Goal: Check status: Check status

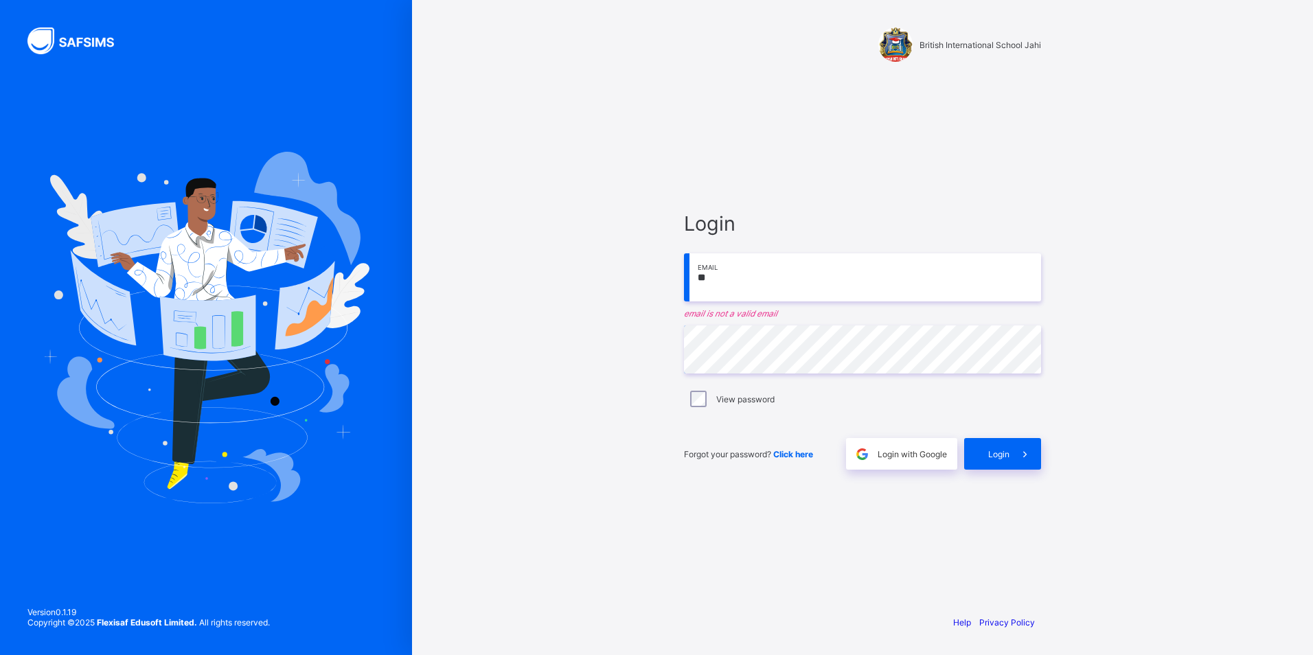
click at [774, 275] on input "**" at bounding box center [862, 277] width 357 height 48
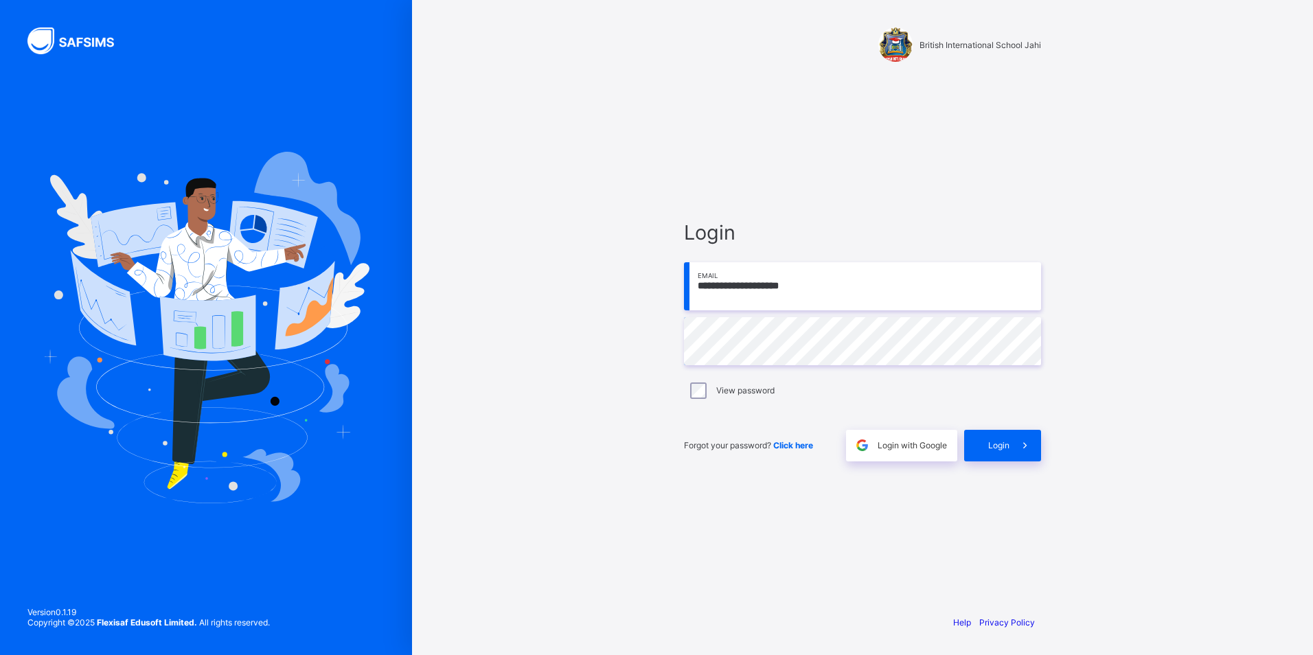
type input "**********"
click at [1016, 453] on span at bounding box center [1026, 446] width 32 height 32
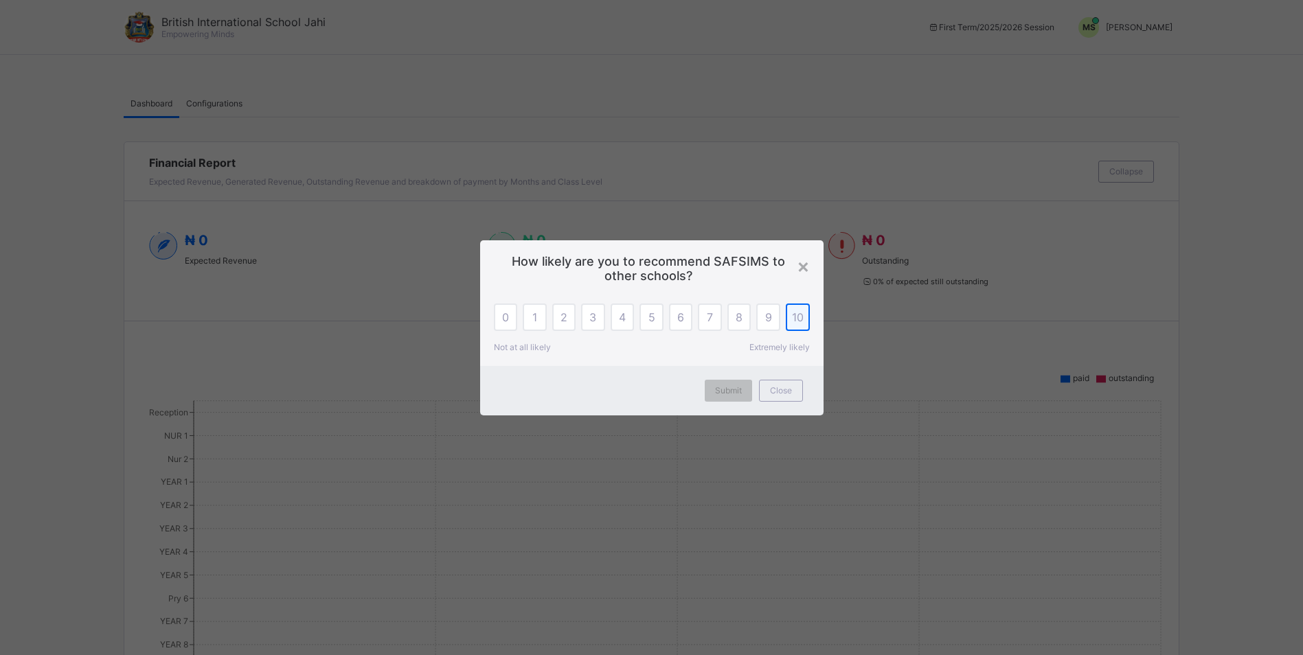
click at [796, 313] on span "10" at bounding box center [798, 318] width 12 height 14
click at [727, 393] on span "Submit" at bounding box center [728, 390] width 27 height 10
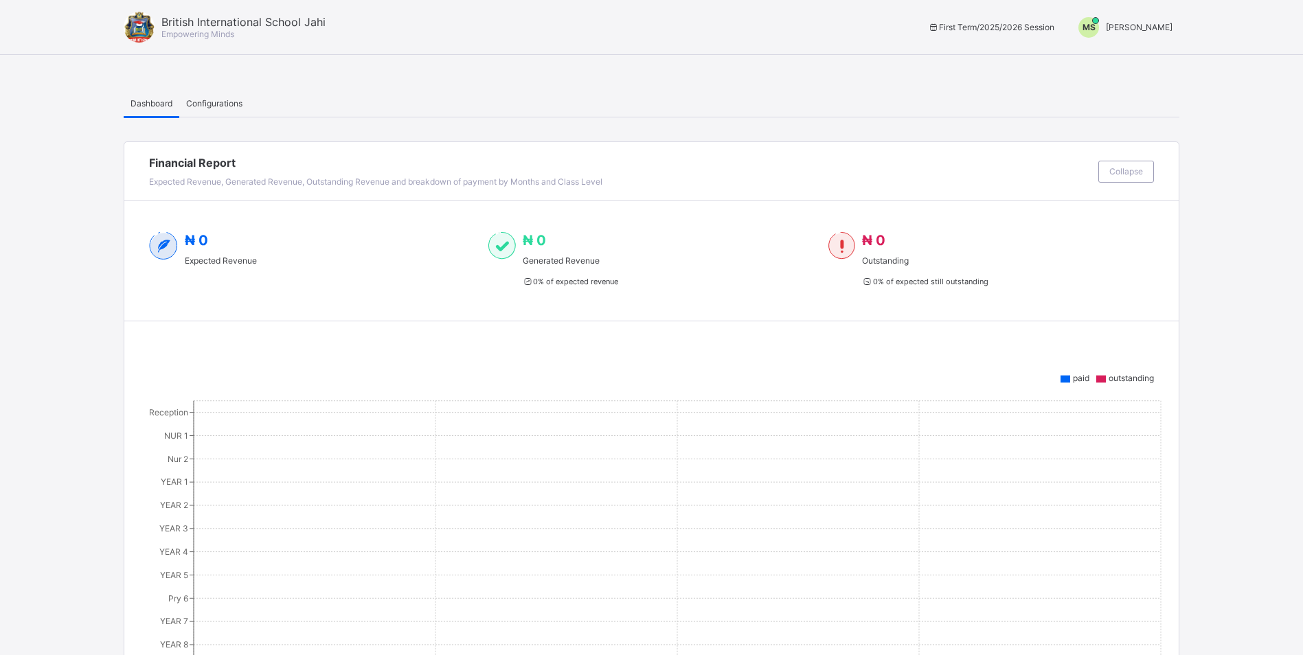
click at [1142, 26] on span "[PERSON_NAME]" at bounding box center [1139, 27] width 67 height 10
click at [1097, 58] on span "Switch to Admin View" at bounding box center [1121, 59] width 104 height 16
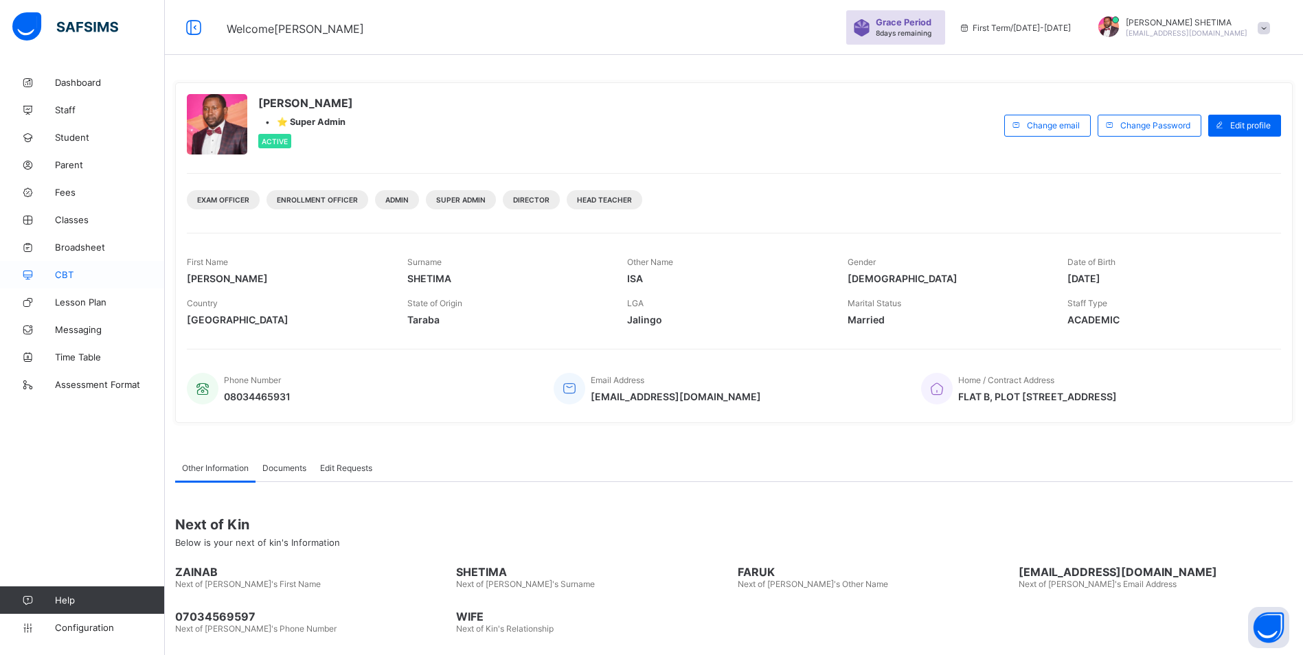
click at [74, 277] on span "CBT" at bounding box center [110, 274] width 110 height 11
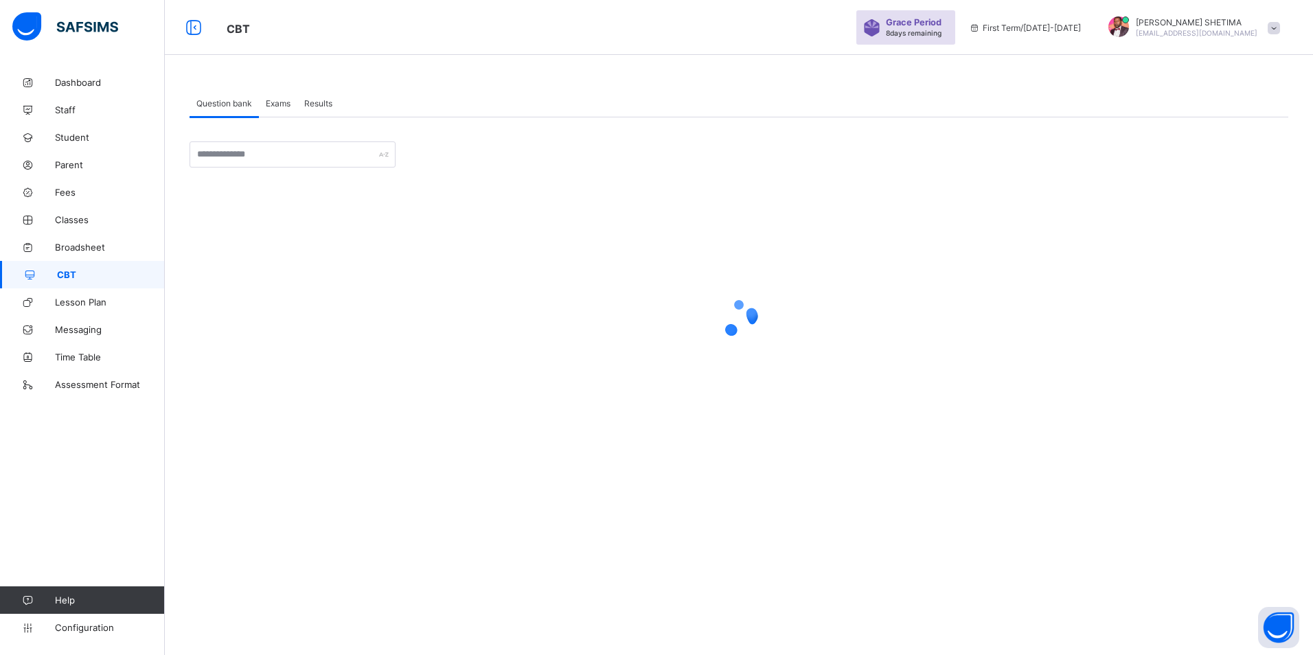
click at [328, 104] on span "Results" at bounding box center [318, 103] width 28 height 10
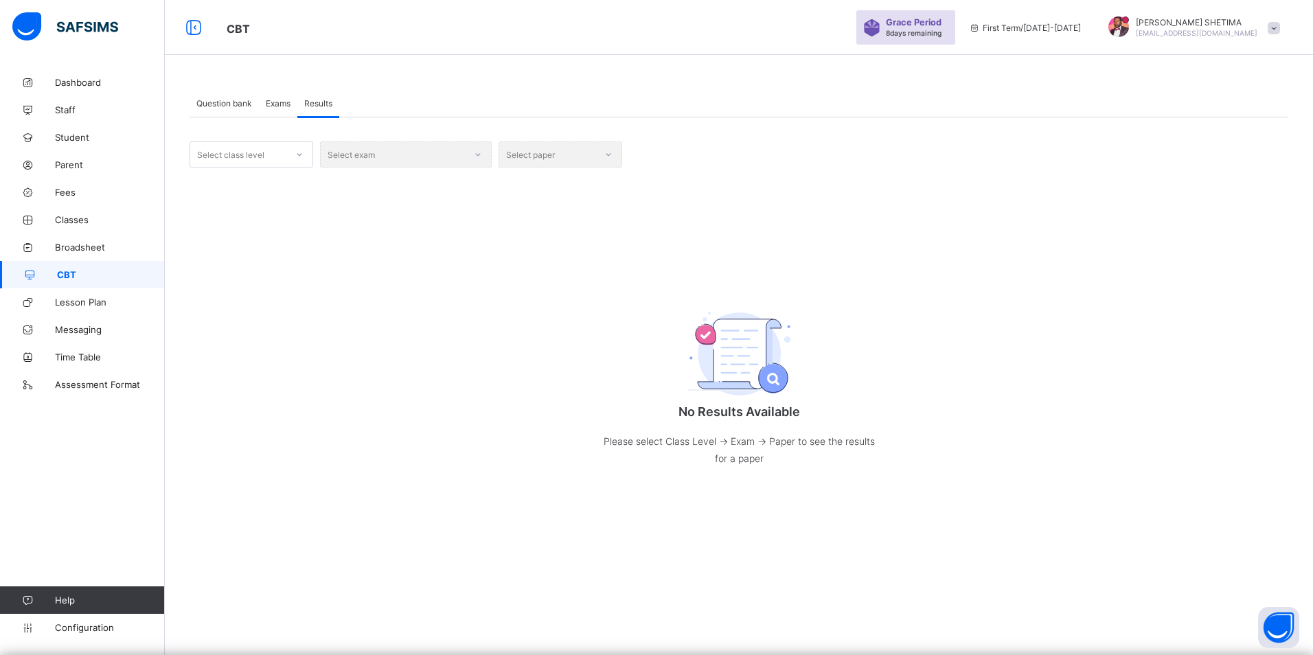
click at [301, 151] on icon at bounding box center [299, 155] width 8 height 14
click at [250, 182] on div "YEAR 10" at bounding box center [251, 177] width 122 height 21
drag, startPoint x: 489, startPoint y: 153, endPoint x: 453, endPoint y: 166, distance: 37.8
click at [475, 160] on div "Select exam" at bounding box center [406, 155] width 172 height 26
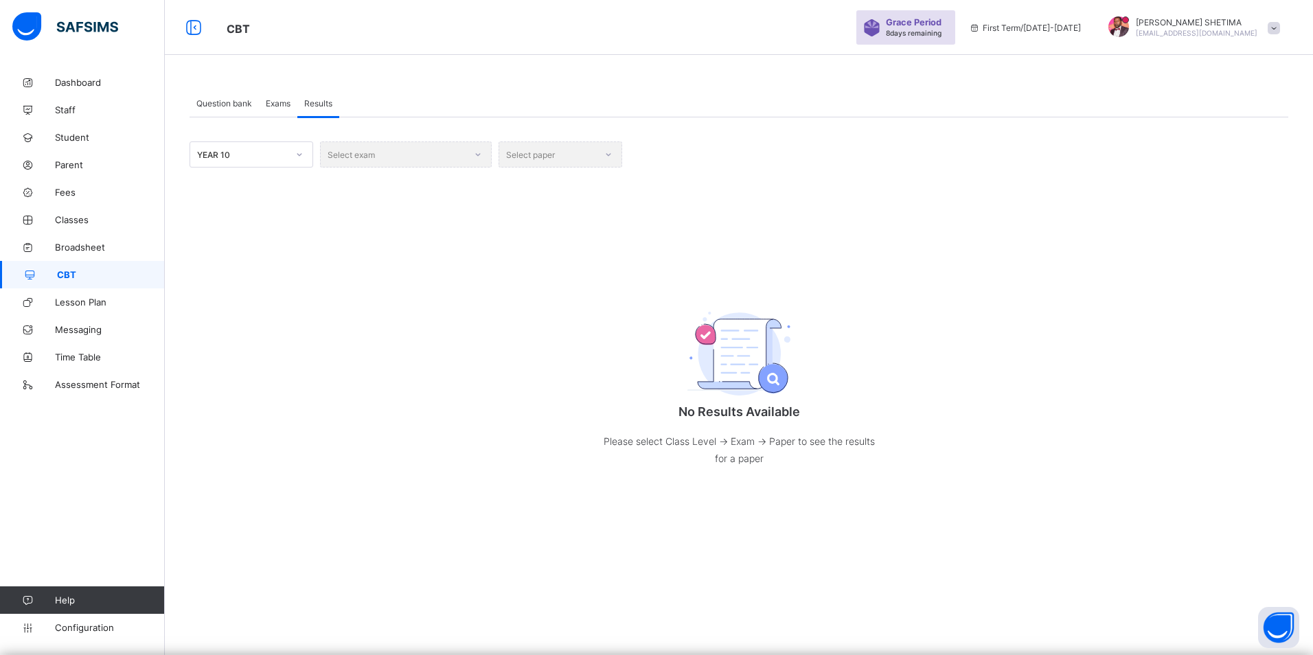
click at [482, 153] on div "Select exam" at bounding box center [406, 155] width 172 height 26
click at [482, 154] on div "Select exam" at bounding box center [406, 155] width 172 height 26
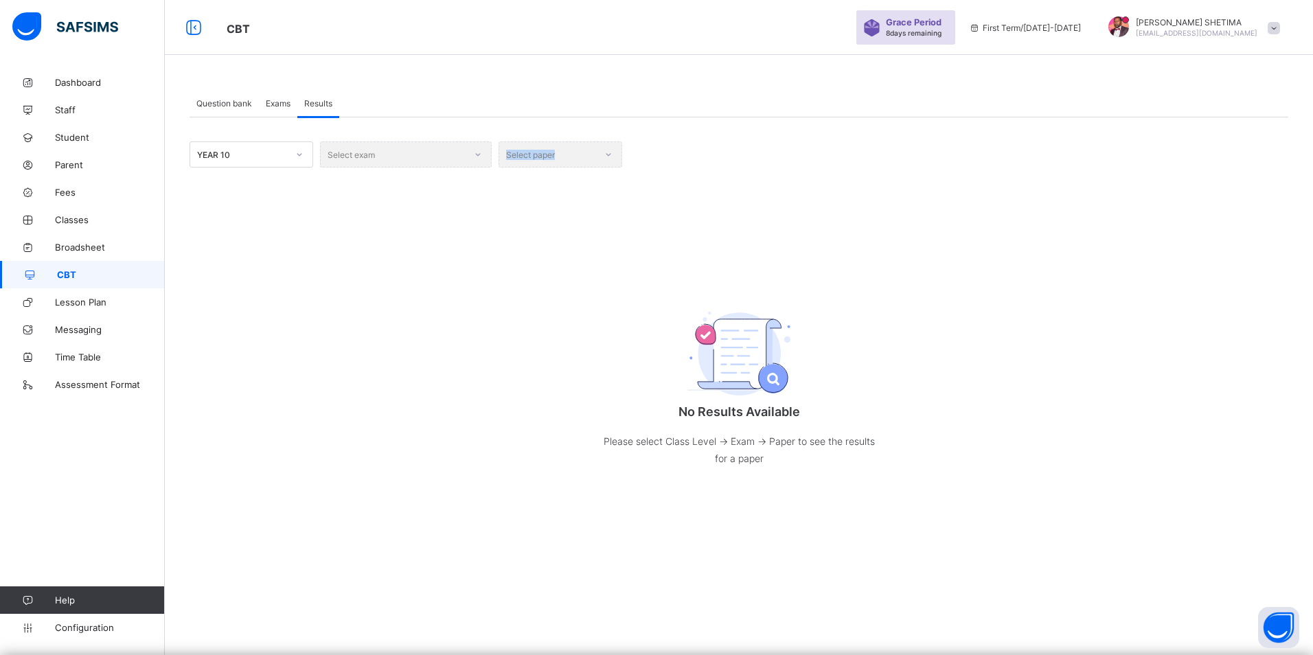
click at [480, 157] on div "Select exam" at bounding box center [406, 155] width 172 height 26
drag, startPoint x: 480, startPoint y: 157, endPoint x: 550, endPoint y: 232, distance: 102.1
click at [534, 280] on div "No Results Available Please select Class Level -> Exam -> Paper to see the resu…" at bounding box center [739, 384] width 1099 height 221
click at [610, 144] on div "Select paper" at bounding box center [561, 155] width 124 height 26
click at [411, 177] on div "YEAR 10 Select exam Select paper No Results Available Please select Class Level…" at bounding box center [739, 318] width 1099 height 353
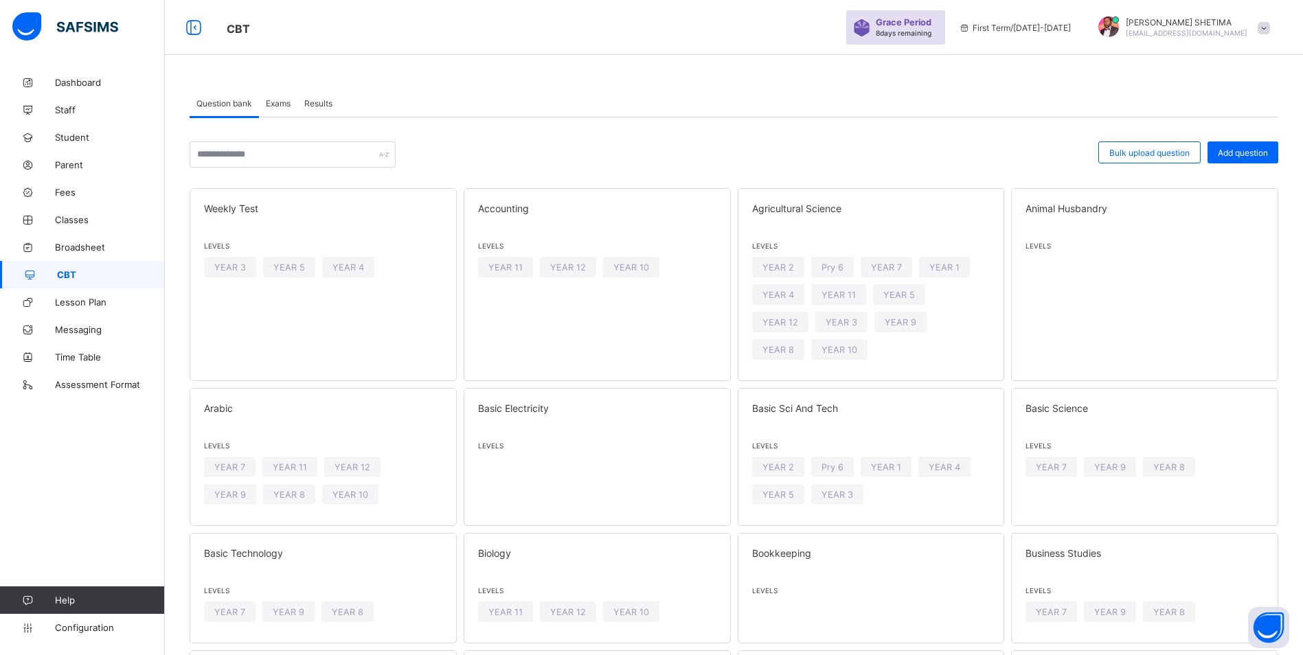
click at [321, 98] on span "Results" at bounding box center [318, 103] width 28 height 10
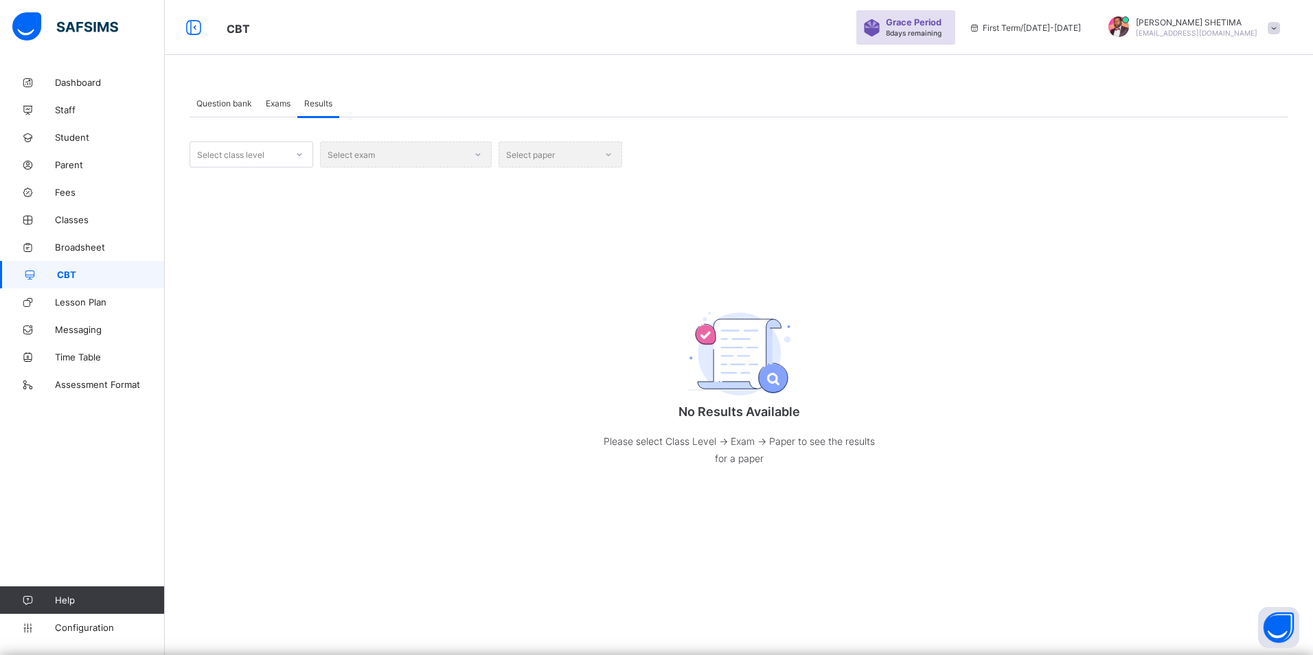
click at [296, 157] on icon at bounding box center [299, 155] width 8 height 14
click at [254, 300] on div "YEAR 10" at bounding box center [251, 302] width 122 height 21
click at [477, 157] on div "Select exam" at bounding box center [406, 155] width 172 height 26
click at [473, 161] on div "Select exam" at bounding box center [406, 155] width 172 height 26
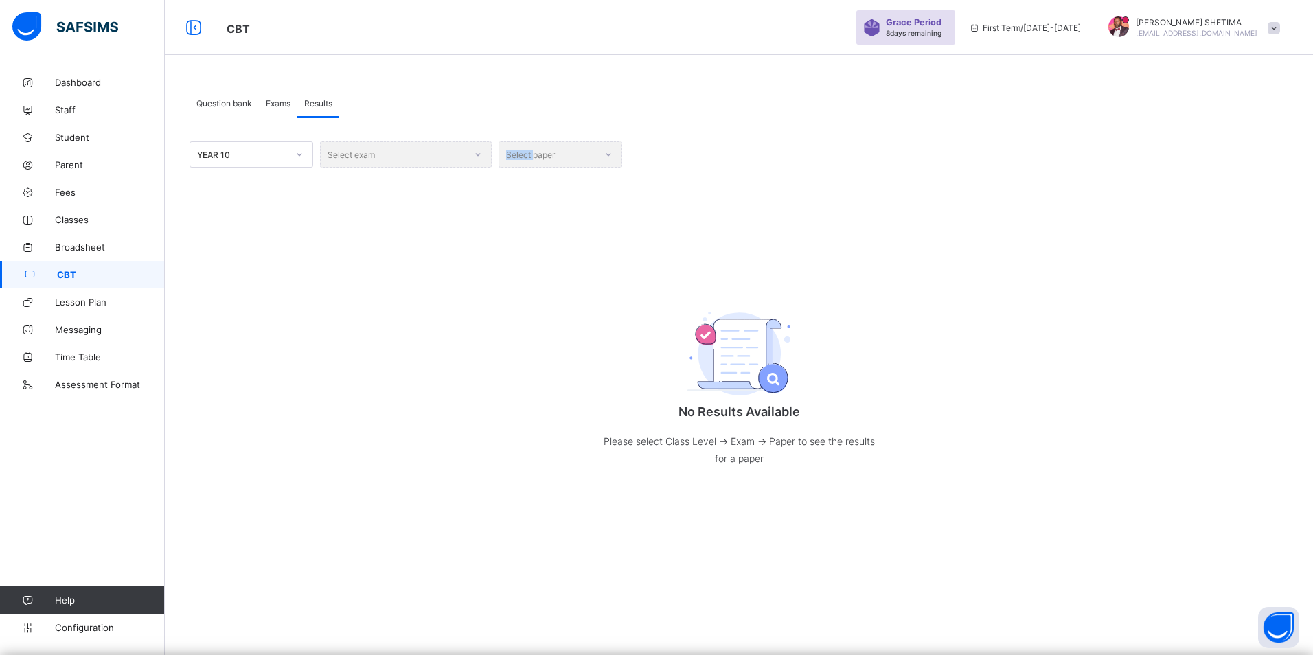
click at [473, 161] on div "Select exam" at bounding box center [406, 155] width 172 height 26
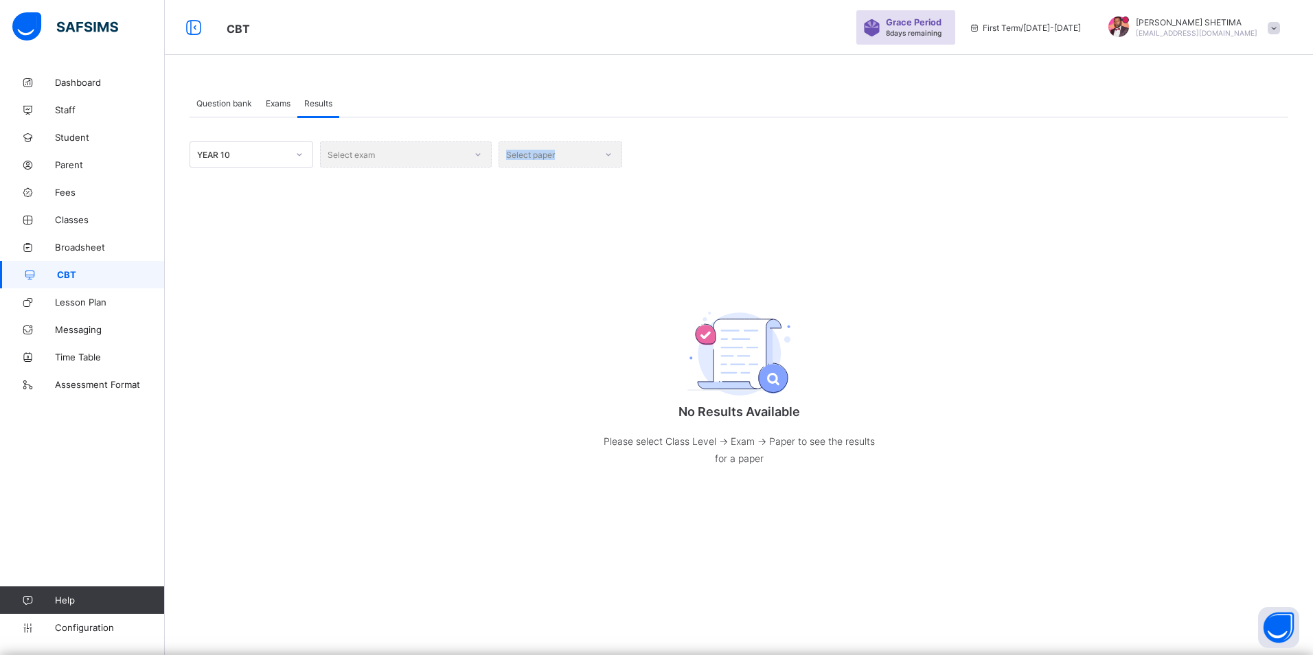
click at [473, 161] on div "Select exam" at bounding box center [406, 155] width 172 height 26
click at [471, 164] on div "Select exam" at bounding box center [406, 155] width 172 height 26
drag, startPoint x: 471, startPoint y: 164, endPoint x: 468, endPoint y: 171, distance: 7.7
click at [468, 171] on div "YEAR 10 Select exam Select paper No Results Available Please select Class Level…" at bounding box center [739, 318] width 1099 height 353
